Goal: Check status

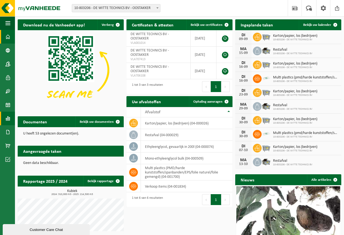
click at [10, 119] on span at bounding box center [7, 119] width 5 height 14
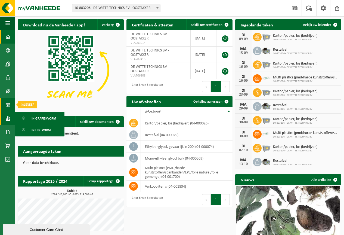
click at [6, 102] on span at bounding box center [7, 105] width 5 height 14
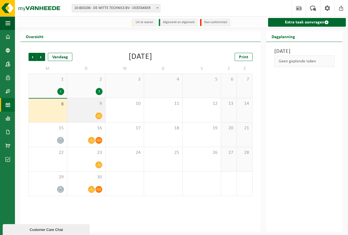
click at [100, 115] on icon at bounding box center [99, 115] width 5 height 5
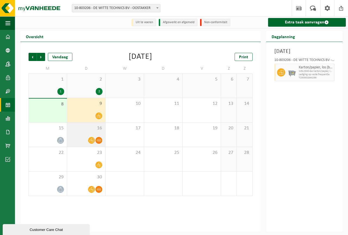
click at [90, 142] on icon at bounding box center [91, 140] width 5 height 5
